Goal: Check status: Check status

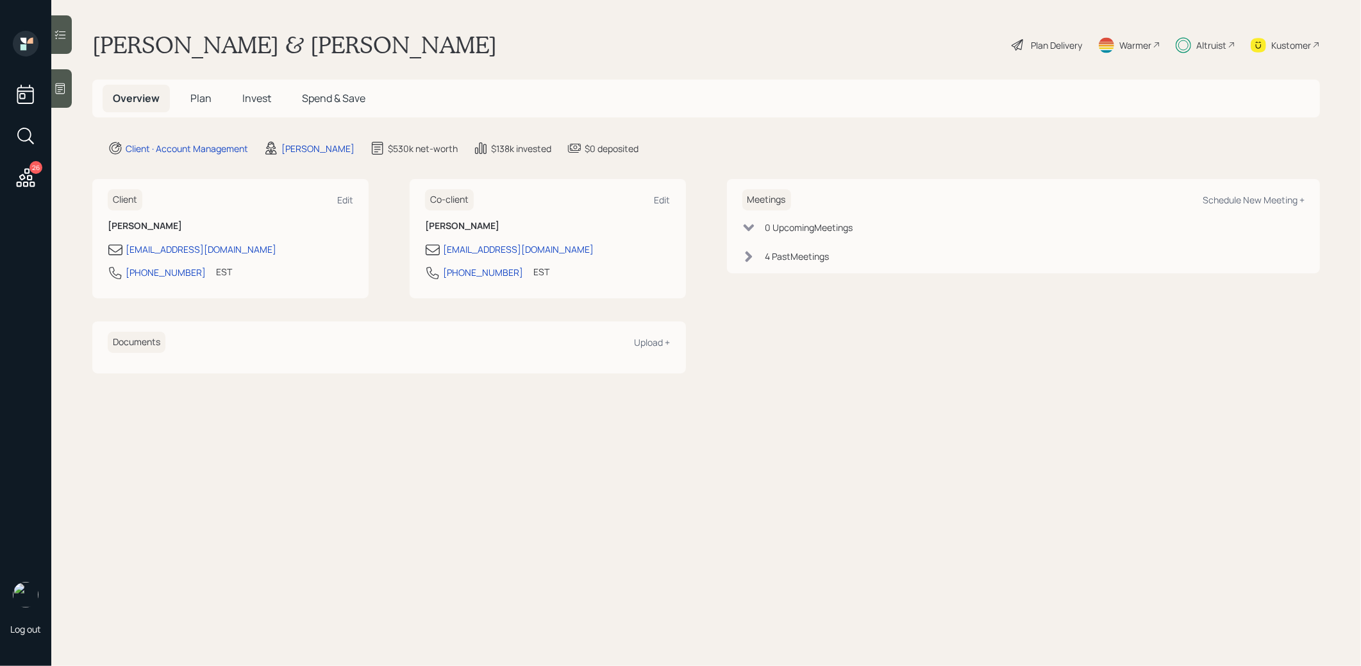
click at [257, 101] on span "Invest" at bounding box center [256, 98] width 29 height 14
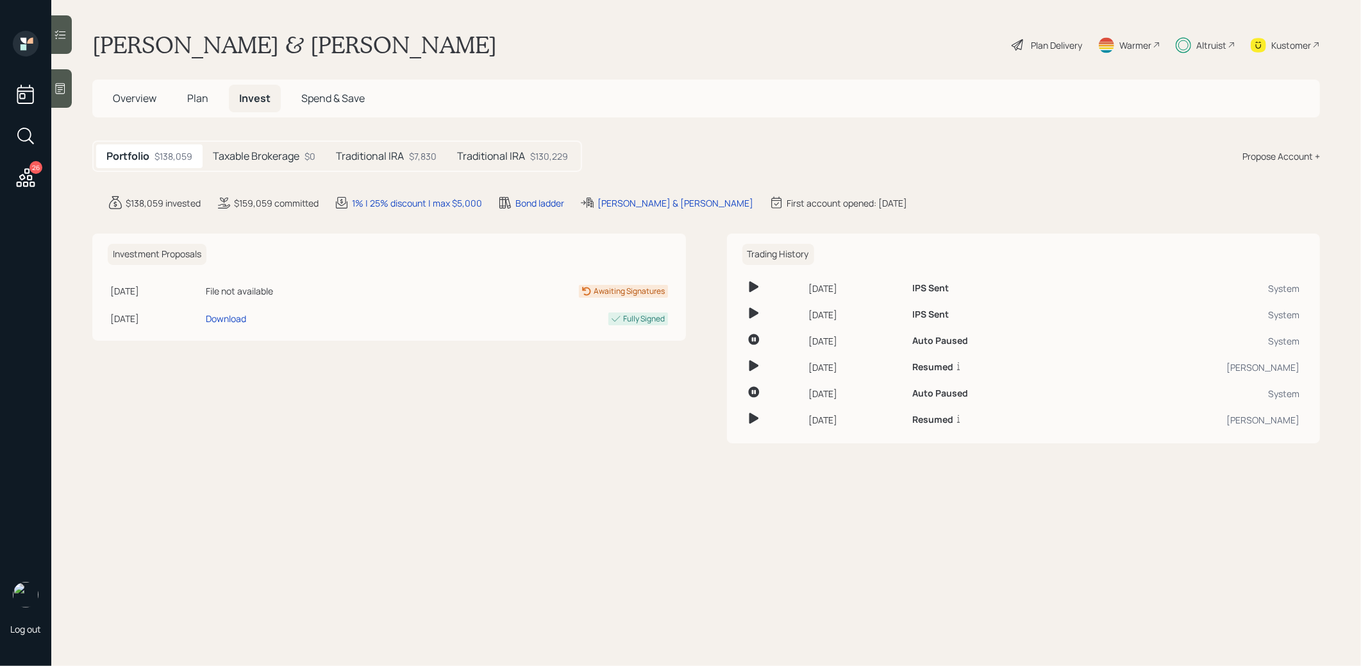
click at [244, 155] on h5 "Taxable Brokerage" at bounding box center [256, 156] width 87 height 12
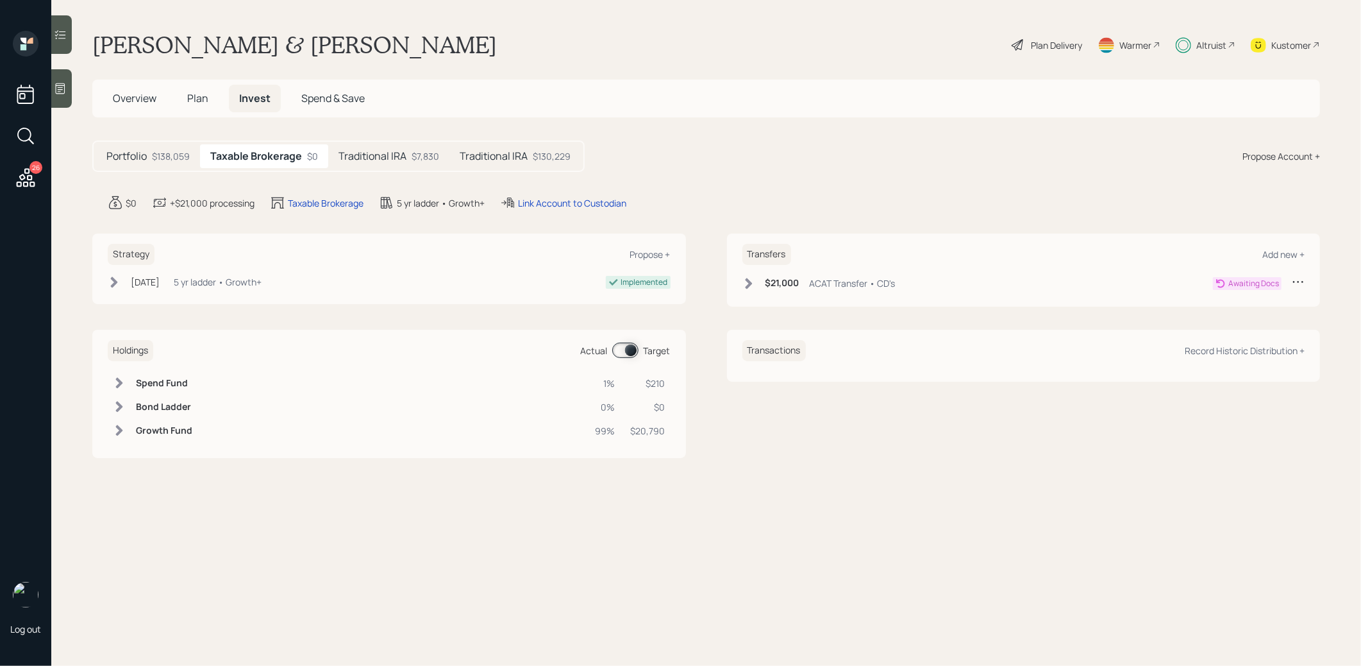
click at [201, 96] on span "Plan" at bounding box center [197, 98] width 21 height 14
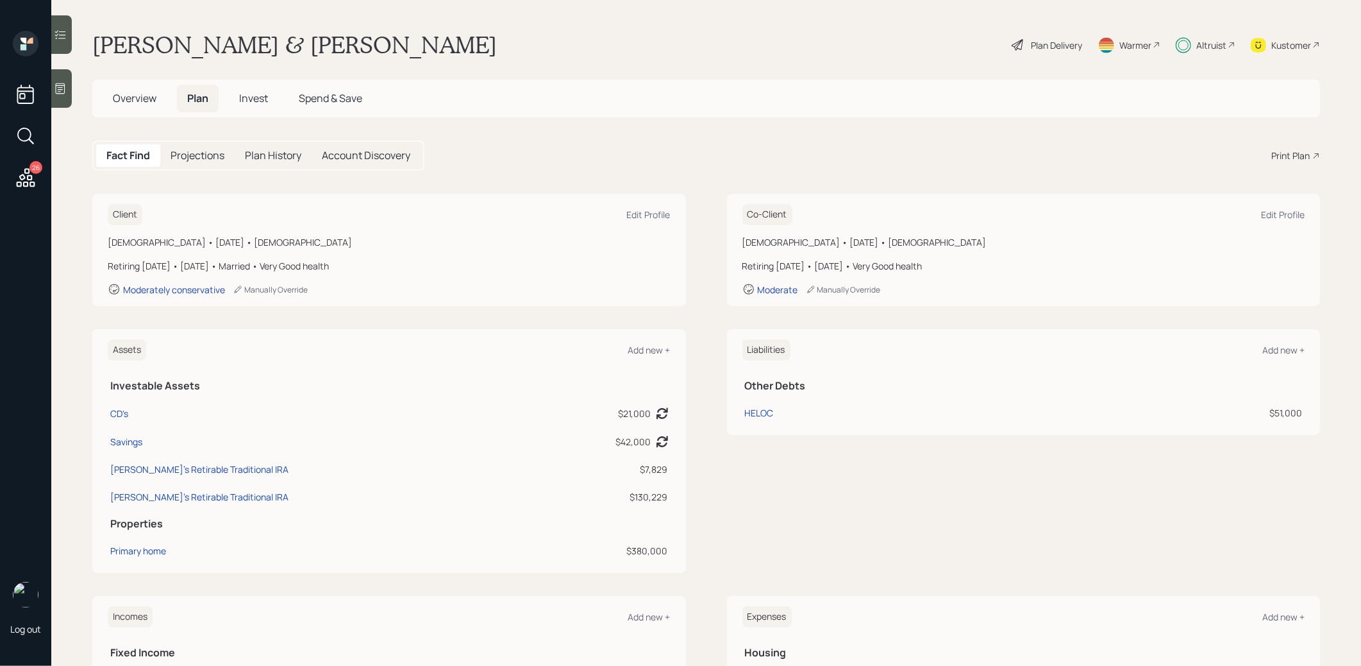
click at [261, 103] on span "Invest" at bounding box center [253, 98] width 29 height 14
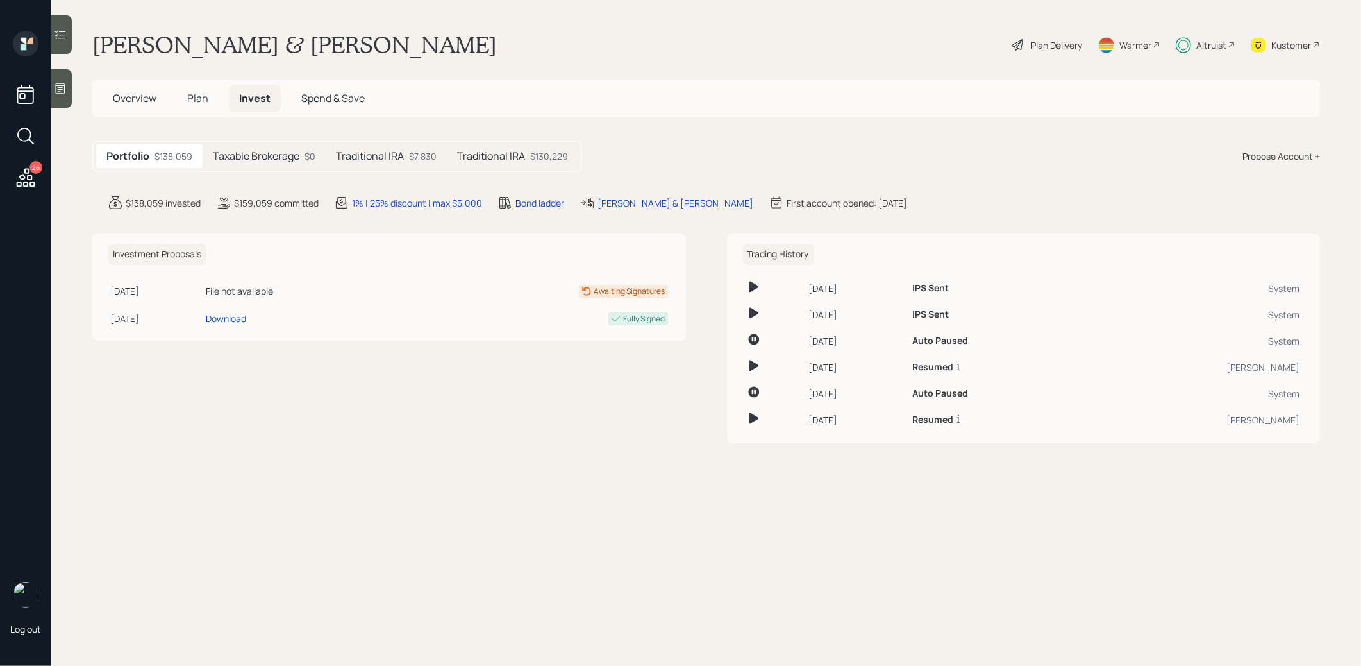
click at [551, 154] on div "$130,229" at bounding box center [549, 155] width 38 height 13
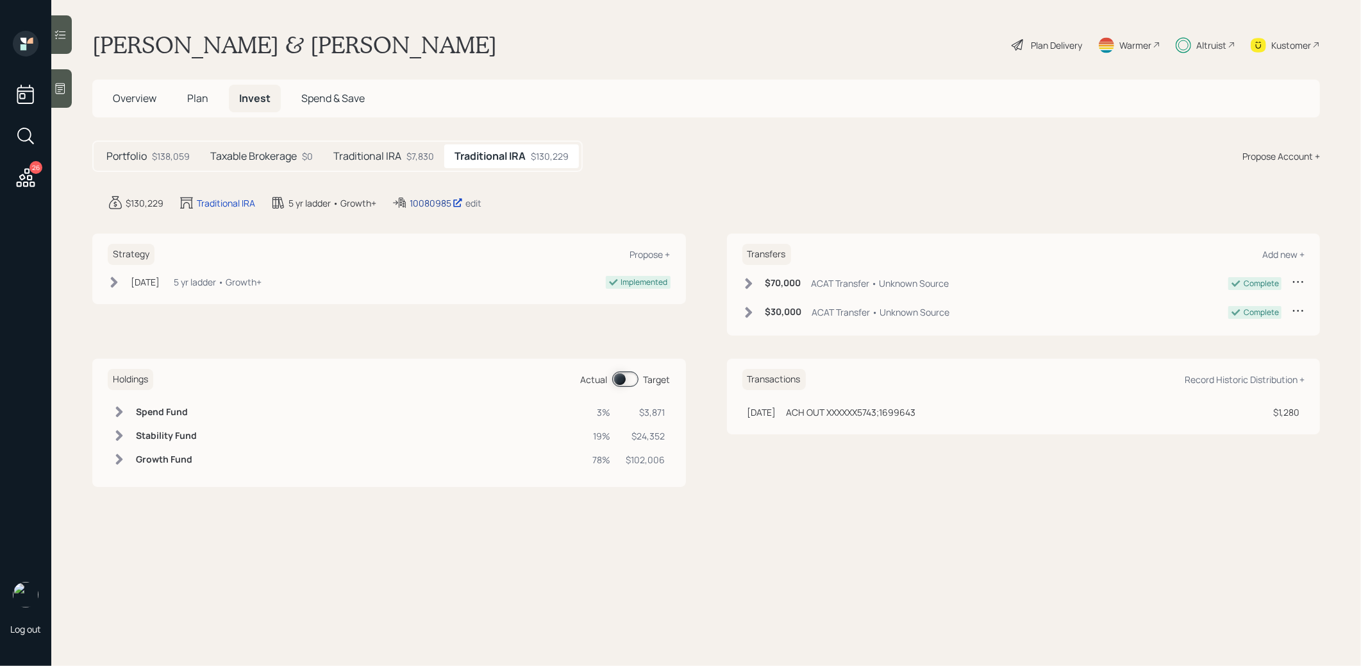
click at [422, 199] on div "10080985" at bounding box center [436, 202] width 53 height 13
